Goal: Submit feedback/report problem

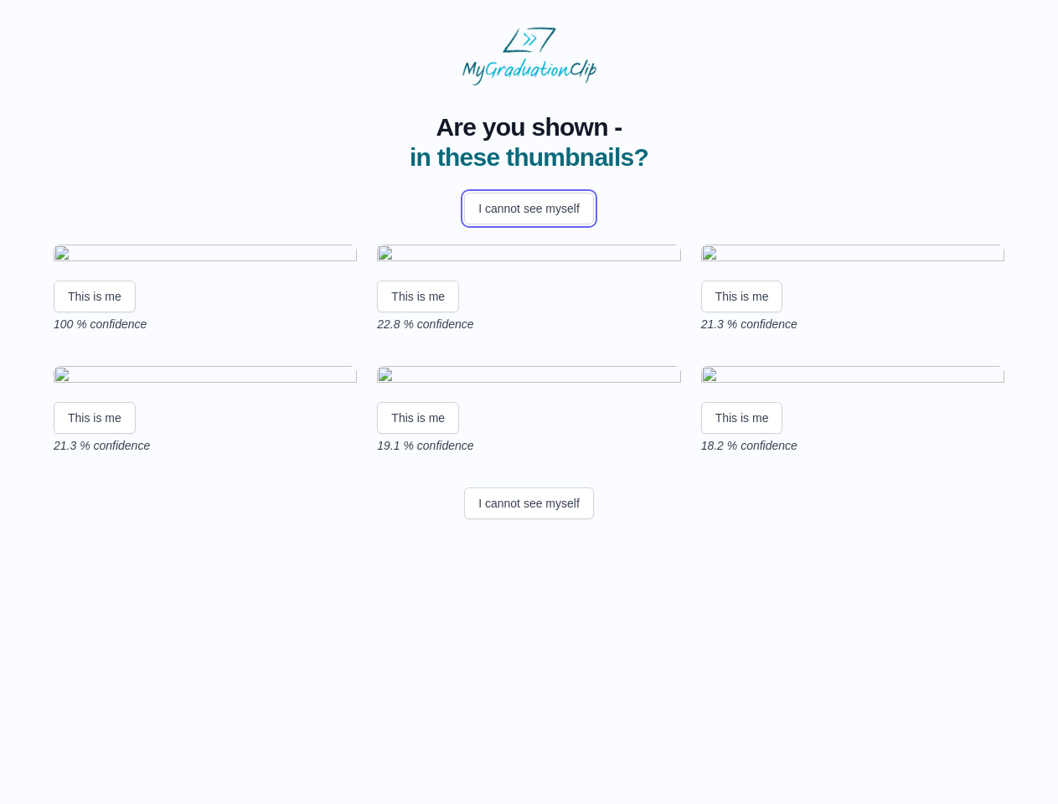
click at [528, 209] on button "I cannot see myself" at bounding box center [529, 209] width 130 height 32
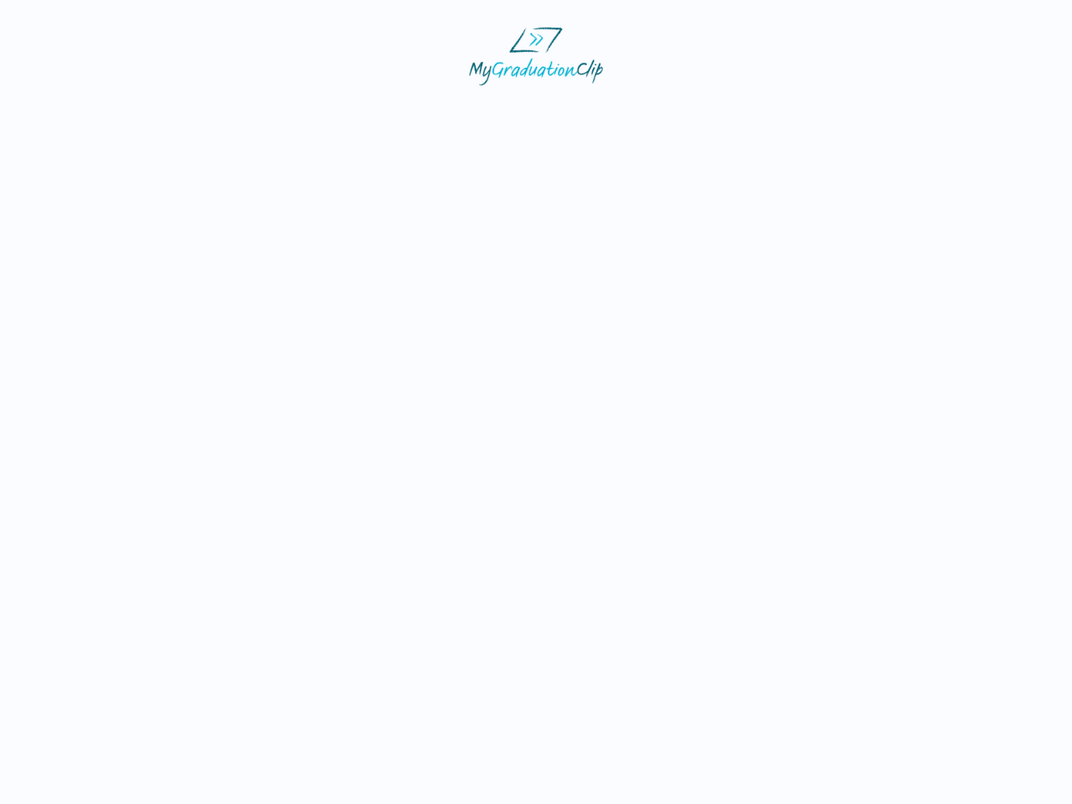
click at [95, 112] on html at bounding box center [536, 56] width 1072 height 112
click at [420, 112] on html at bounding box center [536, 56] width 1072 height 112
click at [746, 112] on html at bounding box center [536, 56] width 1072 height 112
click at [95, 112] on html at bounding box center [536, 56] width 1072 height 112
